Goal: Task Accomplishment & Management: Use online tool/utility

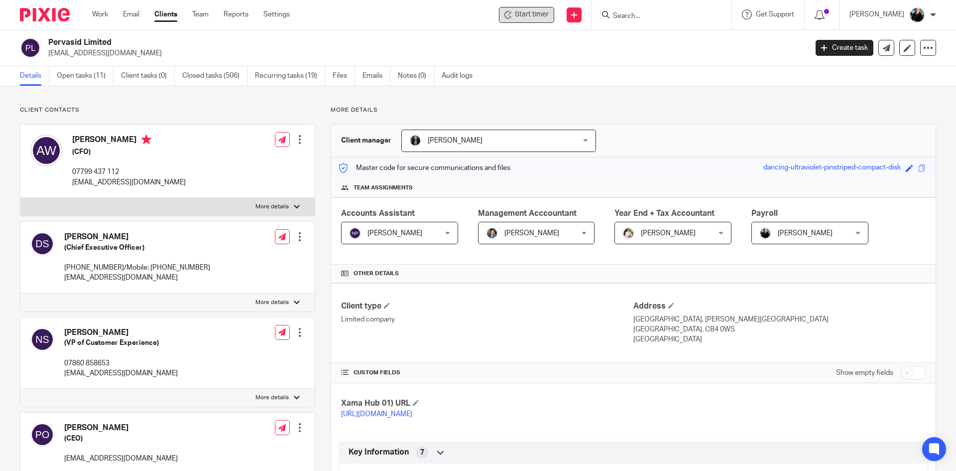
click at [521, 16] on span "Start timer" at bounding box center [532, 14] width 34 height 10
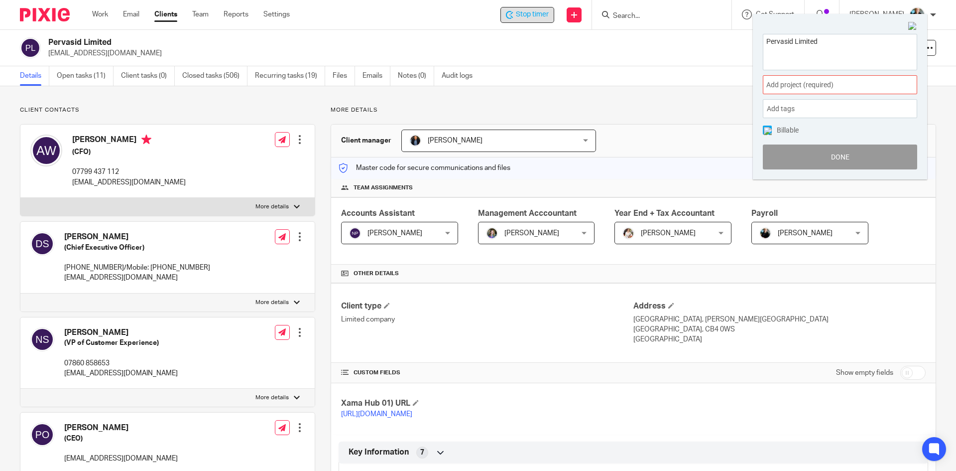
click at [791, 84] on span "Add project (required) :" at bounding box center [829, 85] width 126 height 10
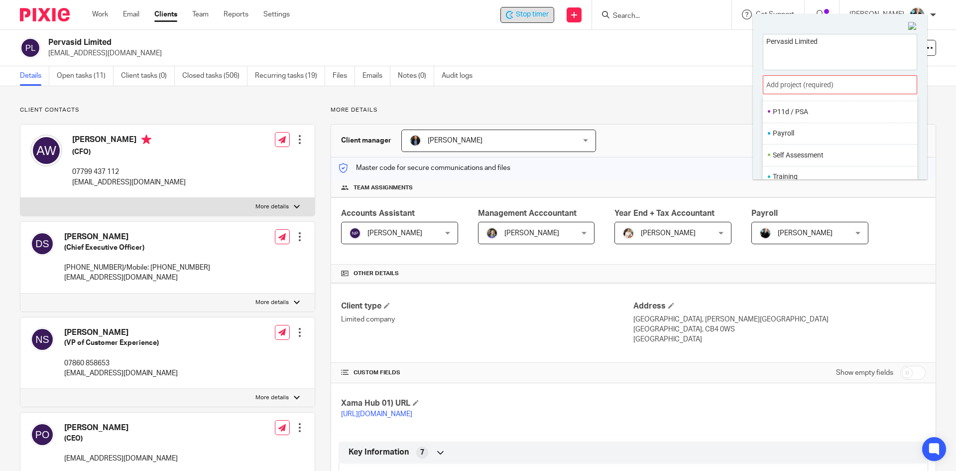
scroll to position [373, 0]
click at [790, 131] on li "Payroll" at bounding box center [838, 131] width 130 height 10
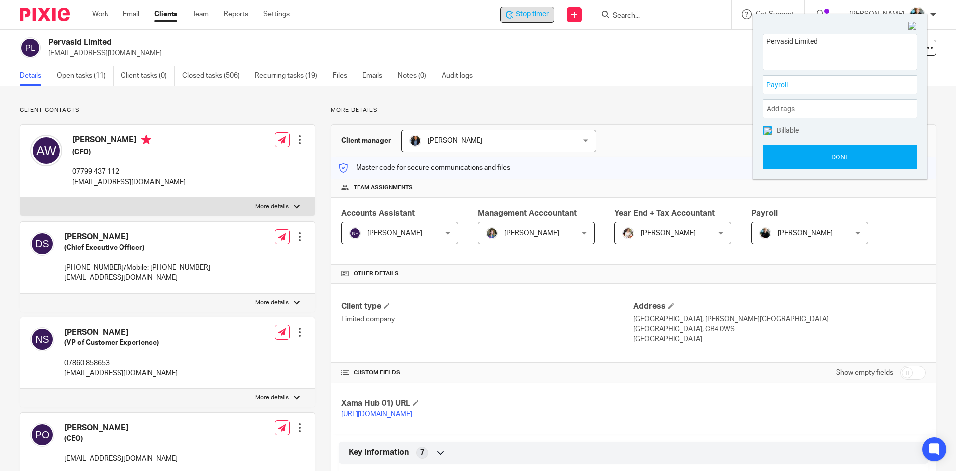
click at [833, 41] on textarea "Pervasid Limited" at bounding box center [839, 50] width 153 height 32
type textarea "Pervasid Limited -shared parental leave.shpp"
click at [837, 160] on button "Done" at bounding box center [840, 156] width 154 height 25
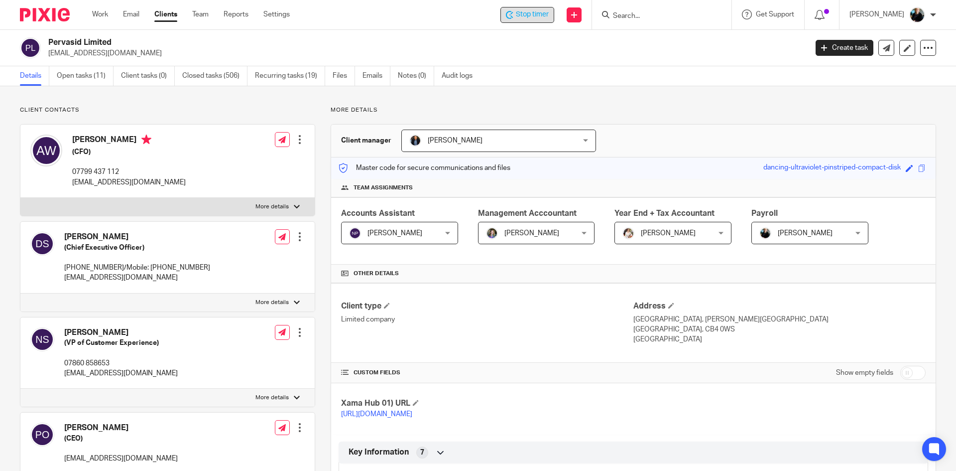
click at [543, 14] on span "Stop timer" at bounding box center [532, 14] width 33 height 10
click at [659, 64] on div "Pervasid Limited [EMAIL_ADDRESS][DOMAIN_NAME] Create task Update from Companies…" at bounding box center [478, 48] width 956 height 36
click at [931, 16] on div at bounding box center [933, 15] width 6 height 6
click at [882, 73] on li "Logout" at bounding box center [898, 69] width 66 height 14
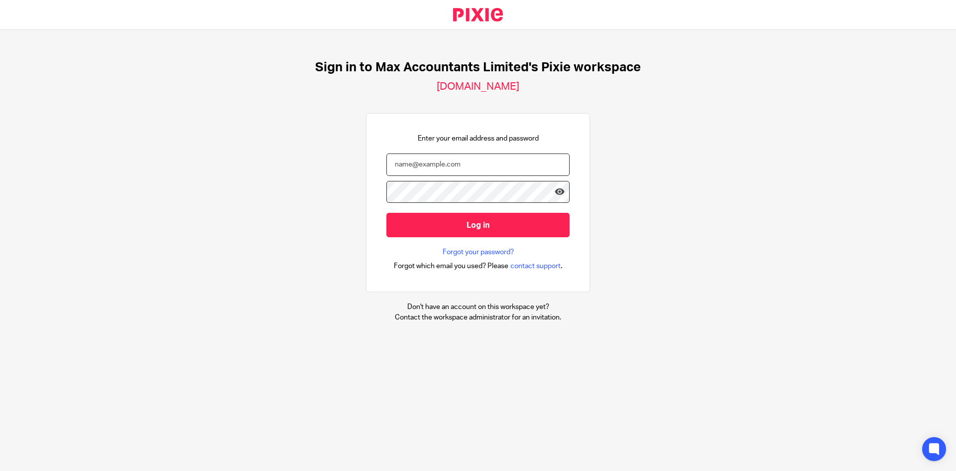
type input "[EMAIL_ADDRESS][DOMAIN_NAME]"
